Goal: Task Accomplishment & Management: Manage account settings

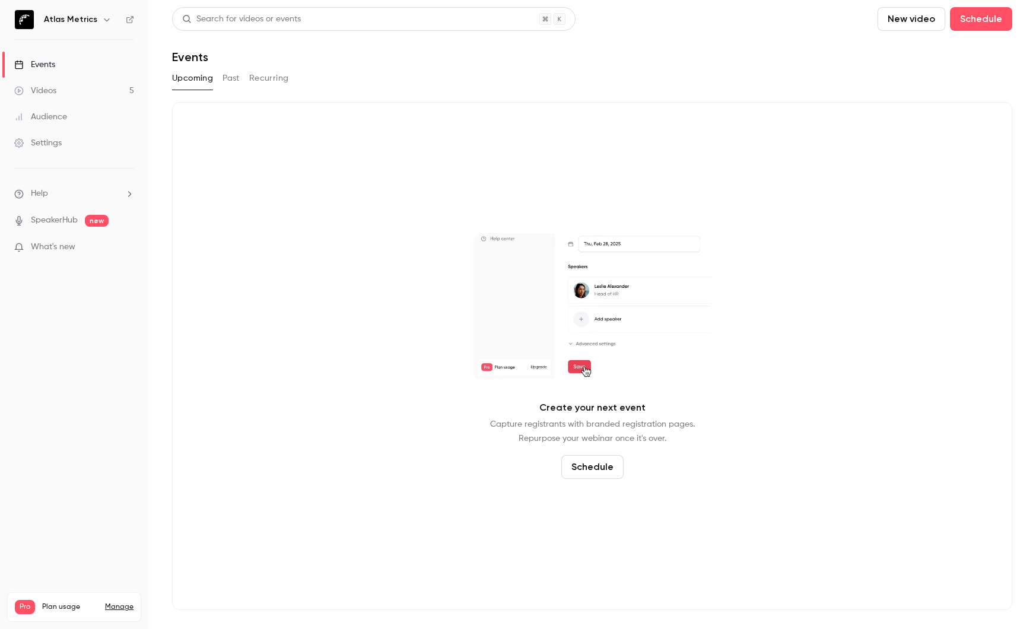
click at [43, 97] on link "Videos 5" at bounding box center [74, 91] width 148 height 26
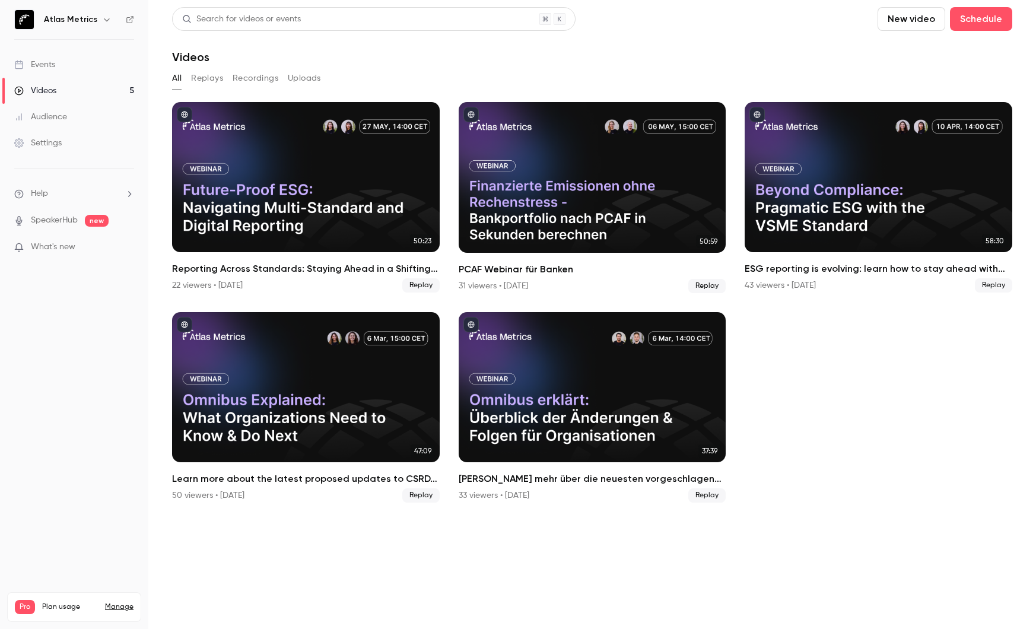
click at [97, 246] on p "What's new" at bounding box center [64, 247] width 101 height 12
click at [72, 87] on div at bounding box center [518, 314] width 1036 height 629
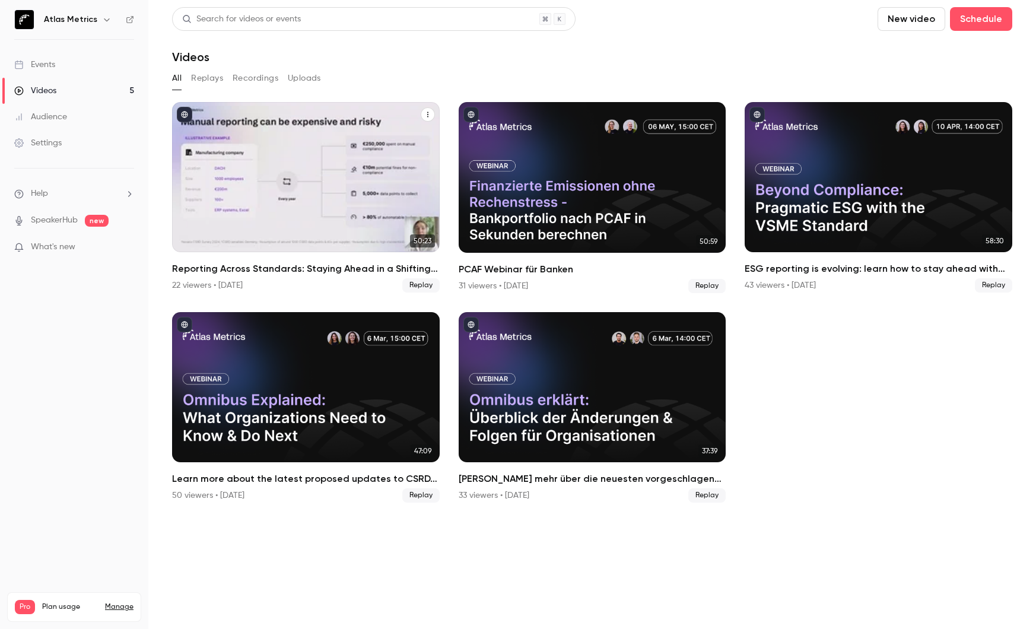
click at [431, 117] on button "Reporting Across Standards: Staying Ahead in a Shifting Landscape" at bounding box center [428, 114] width 14 height 14
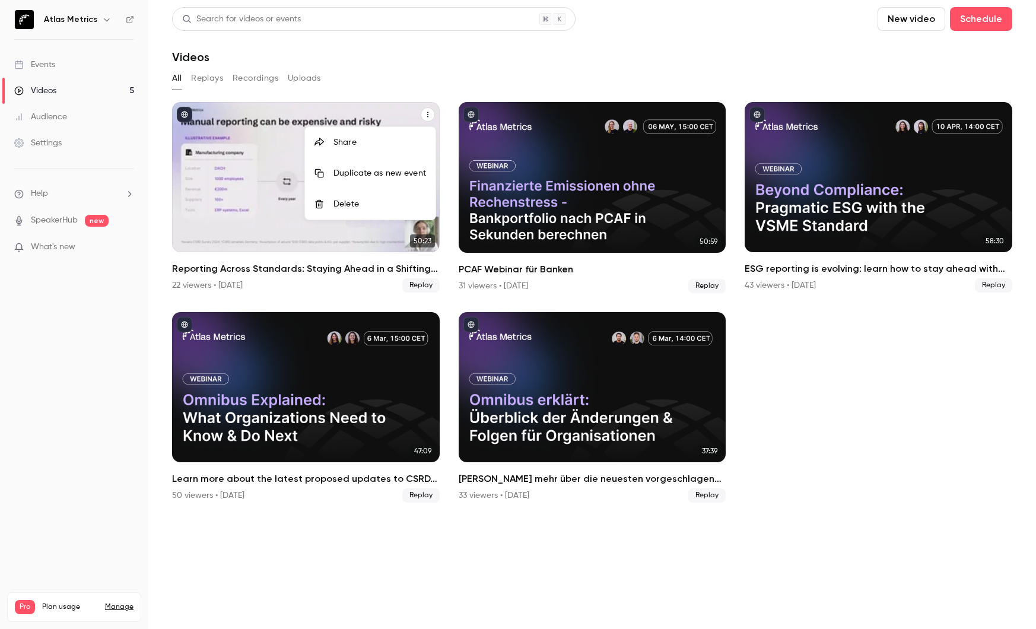
click at [363, 141] on div "Share" at bounding box center [380, 143] width 93 height 12
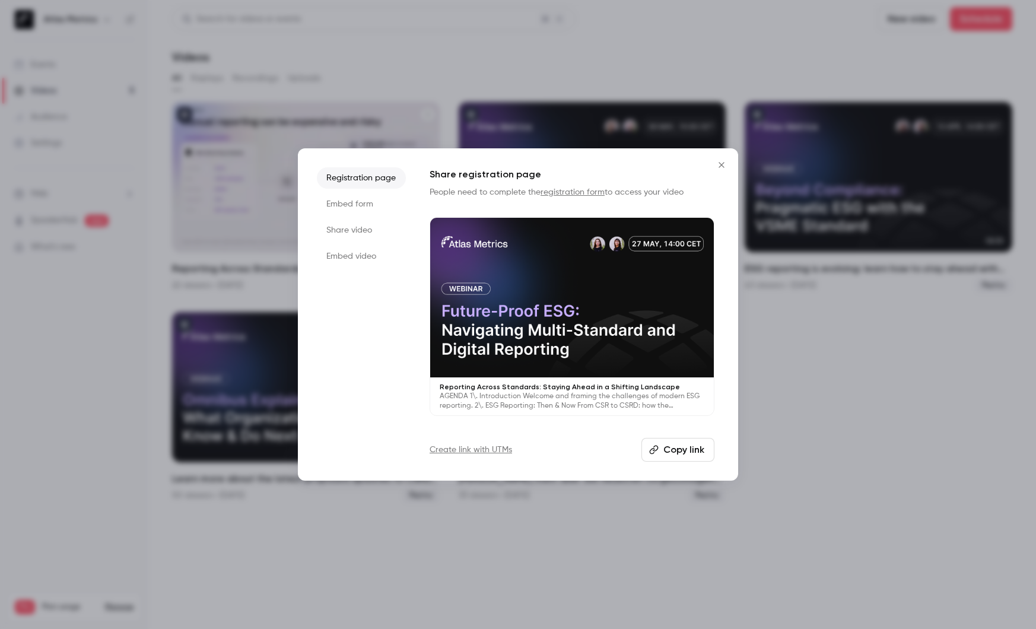
click at [724, 161] on icon "Close" at bounding box center [722, 164] width 14 height 9
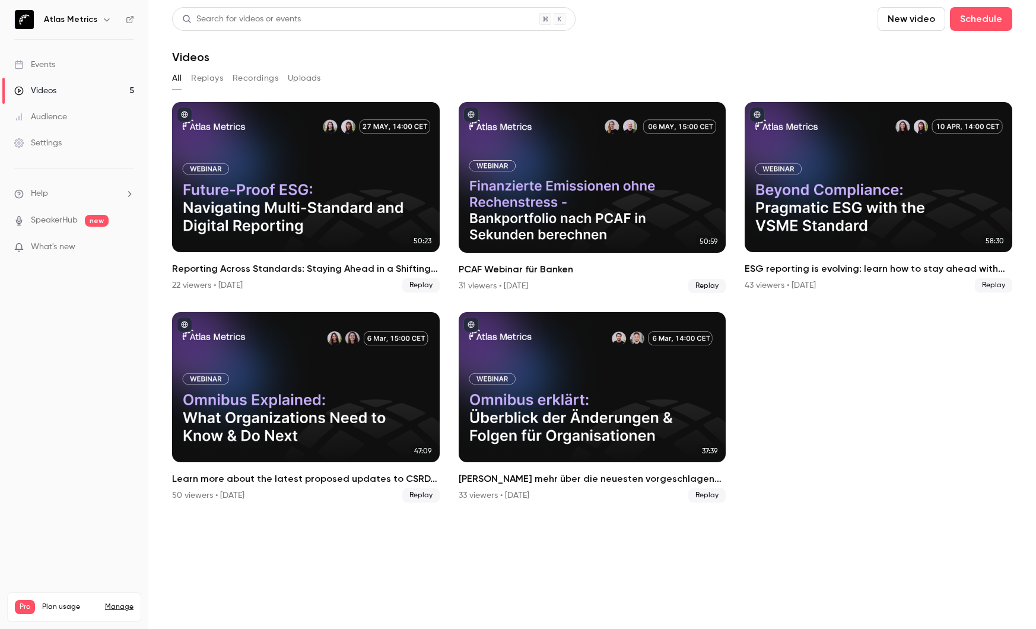
click at [119, 602] on link "Manage" at bounding box center [119, 606] width 28 height 9
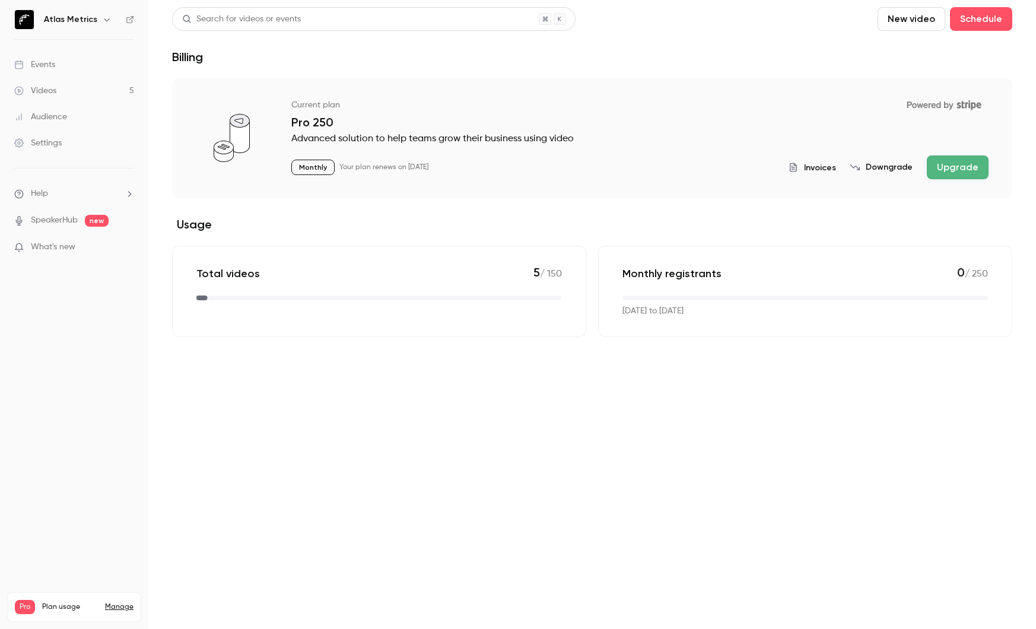
click at [868, 171] on button "Downgrade" at bounding box center [882, 167] width 62 height 12
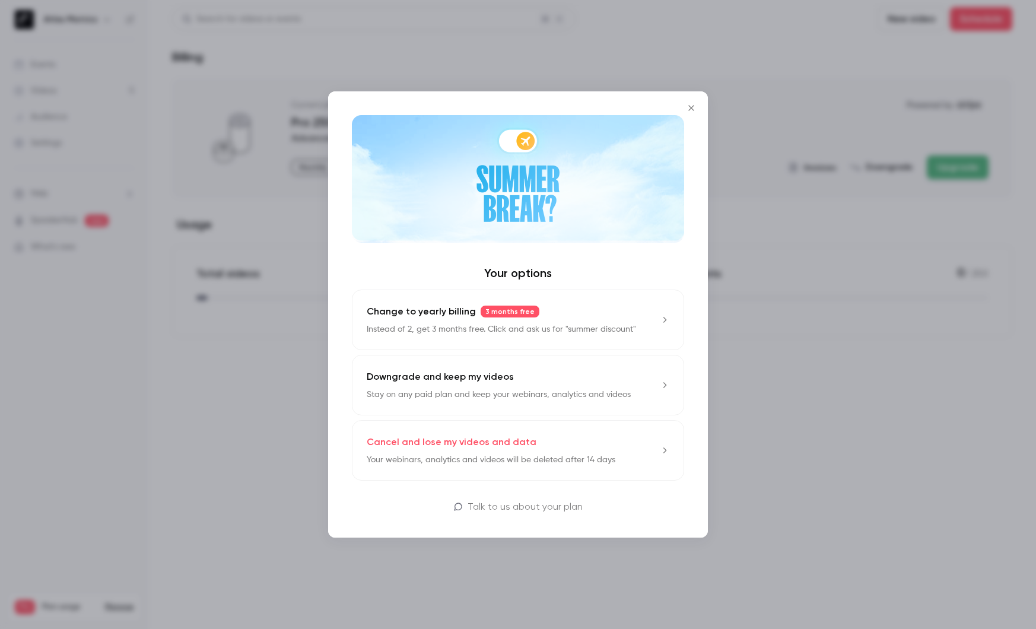
click at [697, 106] on icon "Close" at bounding box center [691, 107] width 14 height 9
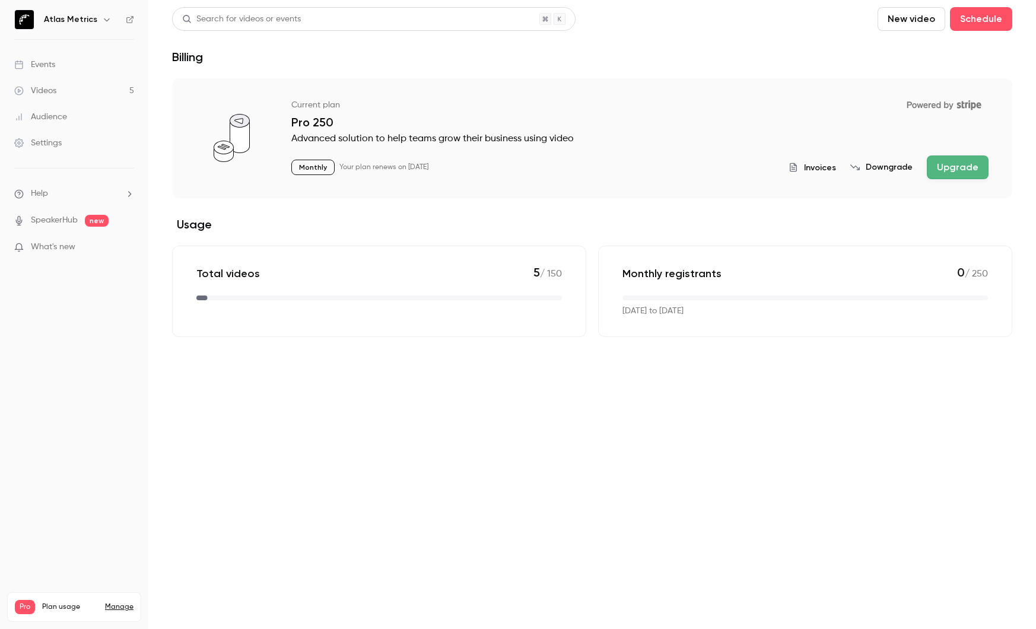
click at [880, 167] on button "Downgrade" at bounding box center [882, 167] width 62 height 12
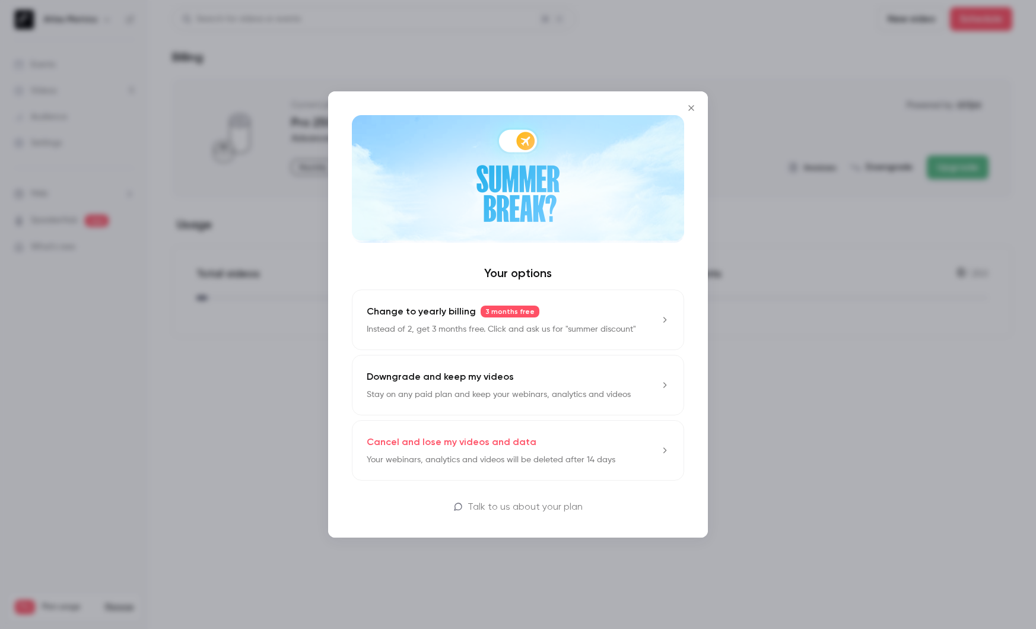
click at [648, 395] on button "Downgrade and keep my videos Stay on any paid plan and keep your webinars, anal…" at bounding box center [518, 385] width 332 height 61
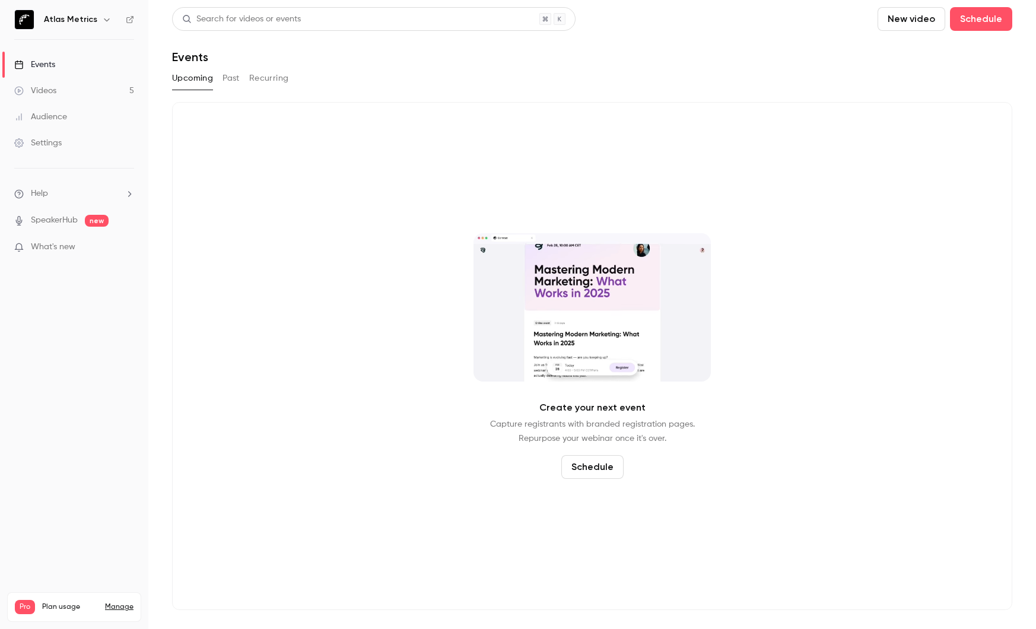
click at [56, 94] on div "Videos" at bounding box center [35, 91] width 42 height 12
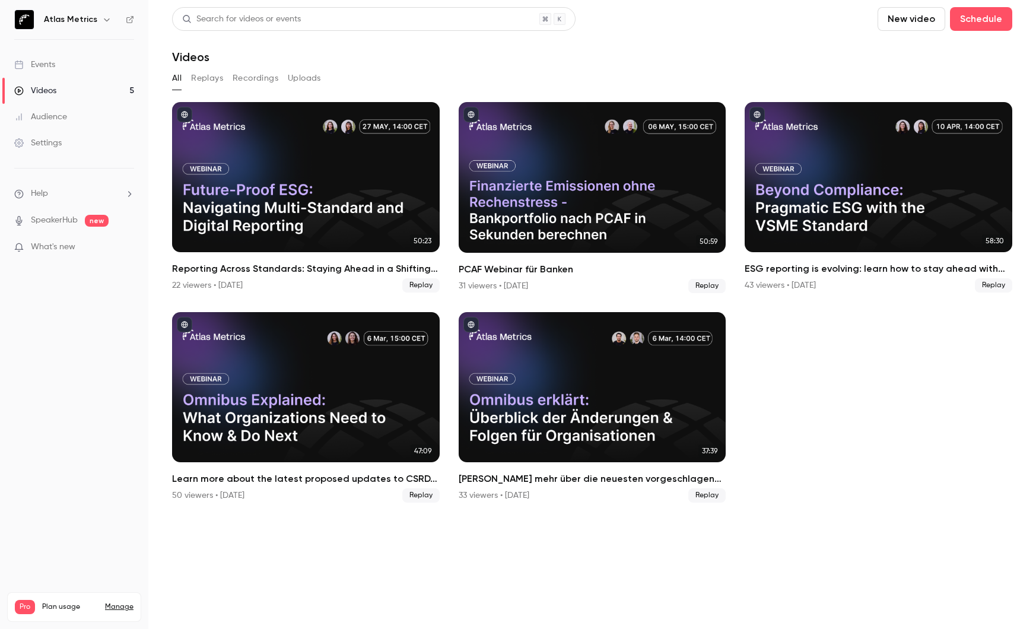
click at [55, 118] on div "Audience" at bounding box center [40, 117] width 53 height 12
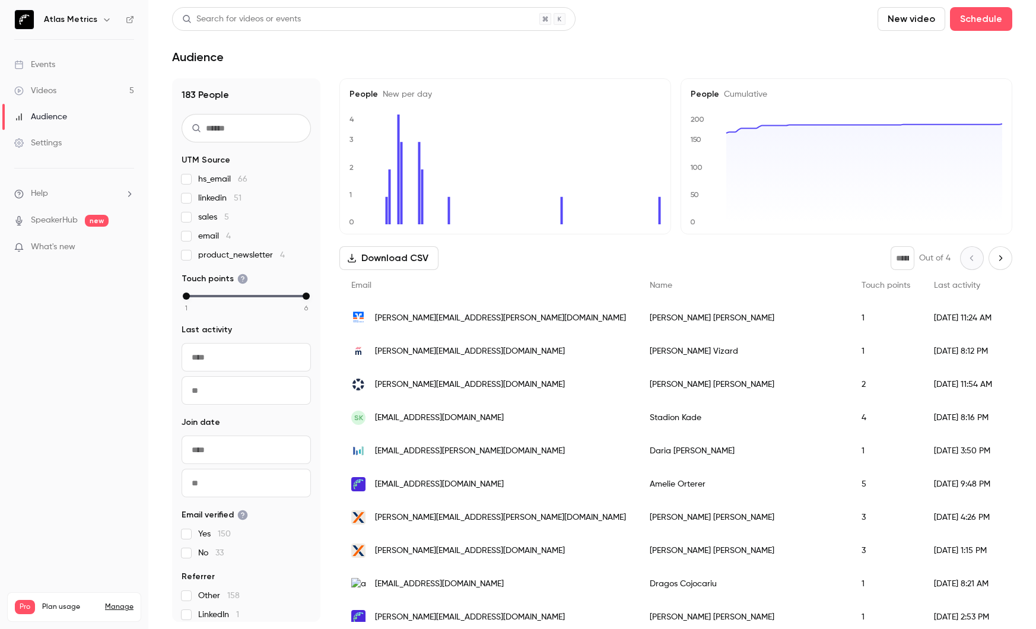
click at [54, 137] on div "Settings" at bounding box center [37, 143] width 47 height 12
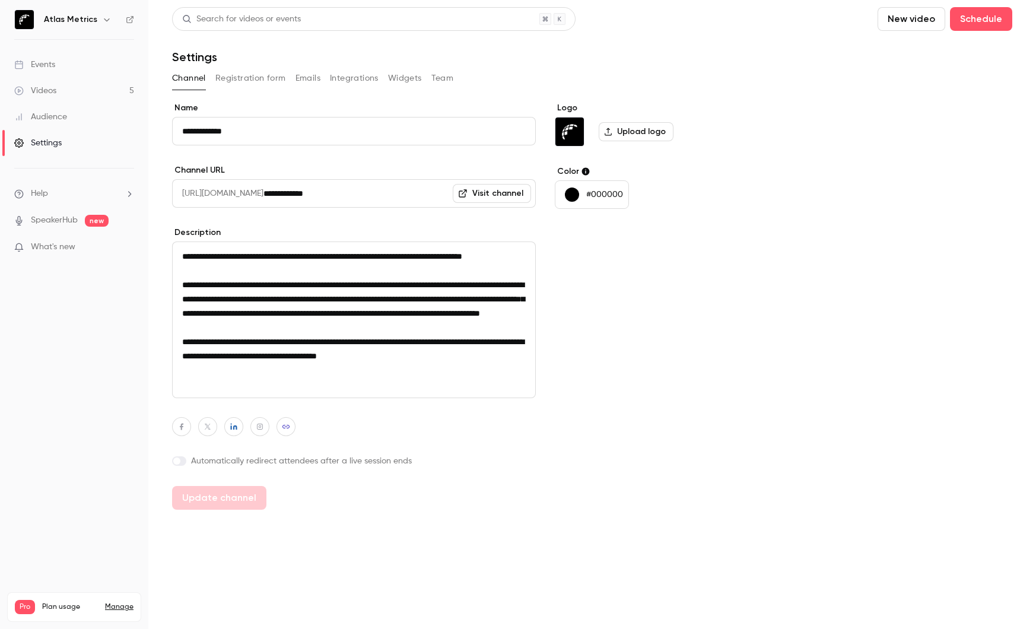
click at [48, 221] on link "SpeakerHub" at bounding box center [54, 220] width 47 height 12
click at [116, 602] on link "Manage" at bounding box center [119, 606] width 28 height 9
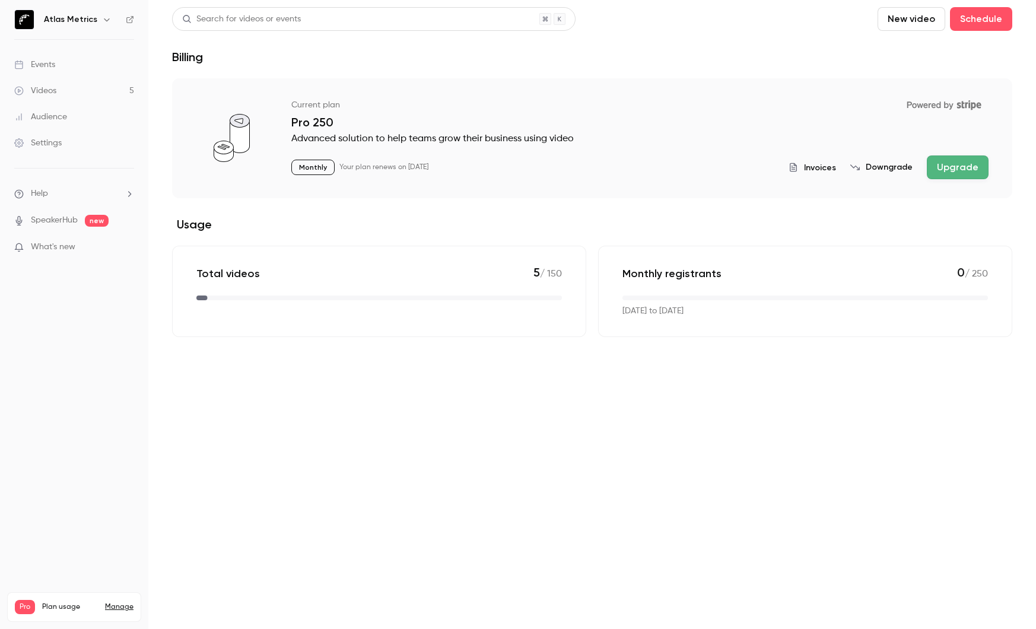
click at [953, 159] on button "Upgrade" at bounding box center [958, 168] width 62 height 24
